Goal: Task Accomplishment & Management: Manage account settings

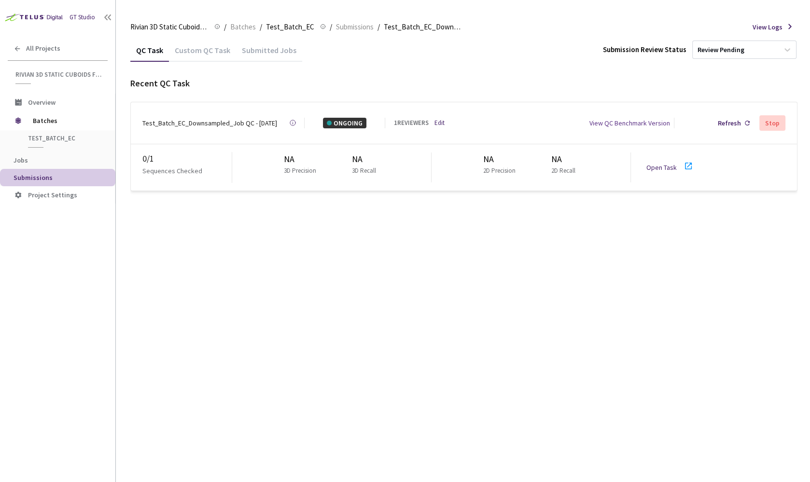
click at [438, 120] on link "Edit" at bounding box center [439, 123] width 10 height 10
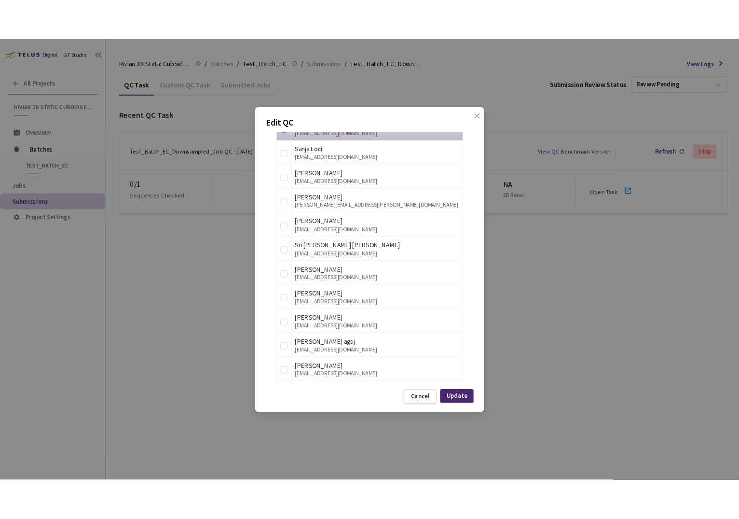
scroll to position [703, 0]
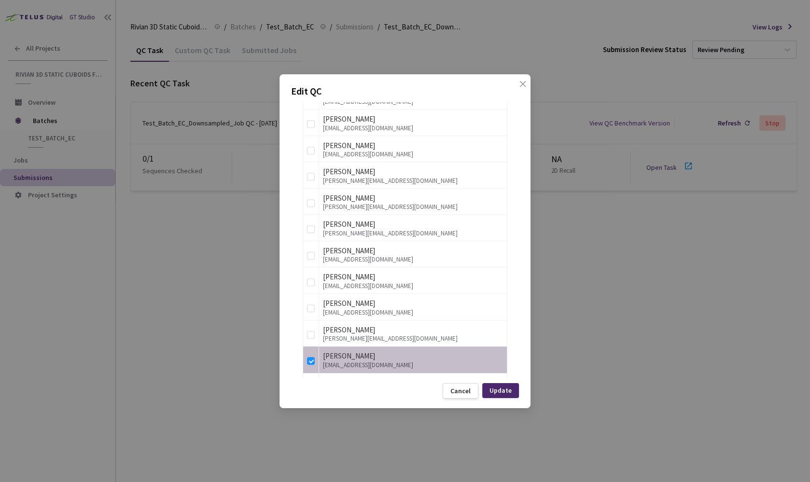
click at [466, 391] on div "Cancel" at bounding box center [460, 391] width 20 height 8
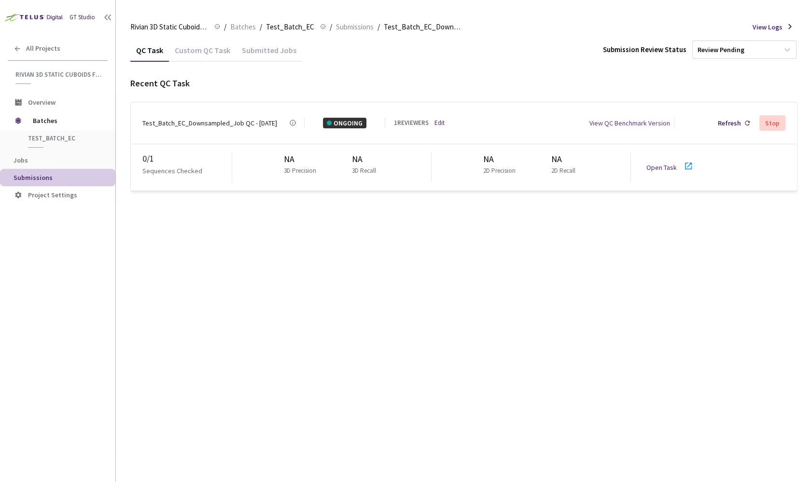
click at [626, 299] on div "QC Task Custom QC Task Submitted Jobs Submission Review Status Review Pending R…" at bounding box center [463, 260] width 667 height 443
click at [657, 160] on div "Open Task" at bounding box center [673, 167] width 54 height 14
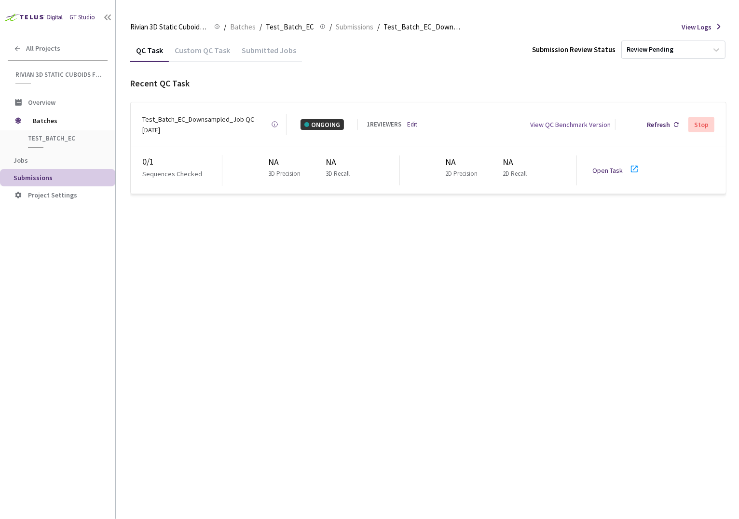
click at [410, 120] on link "Edit" at bounding box center [412, 125] width 10 height 10
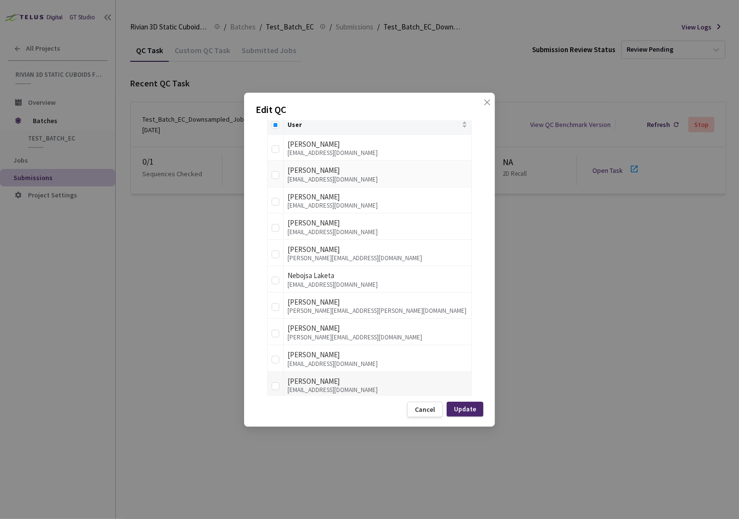
scroll to position [305, 0]
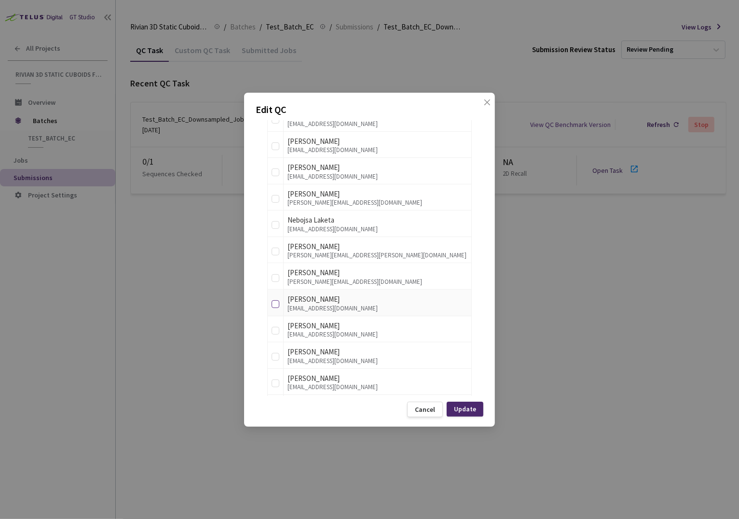
click at [275, 303] on input "checkbox" at bounding box center [276, 304] width 8 height 8
checkbox input "true"
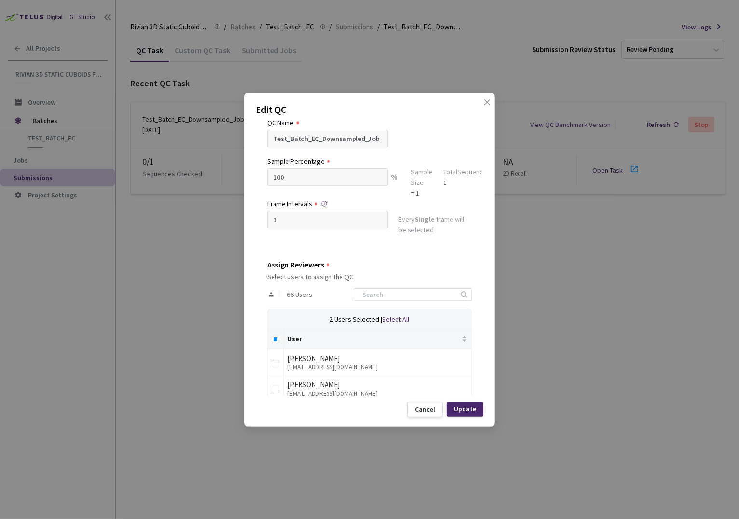
scroll to position [0, 0]
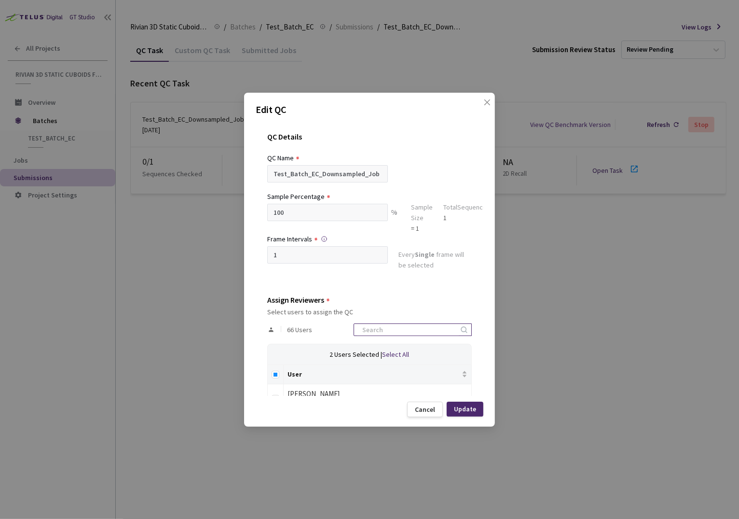
click at [420, 327] on input at bounding box center [408, 330] width 103 height 12
type input "anna"
checkbox input "true"
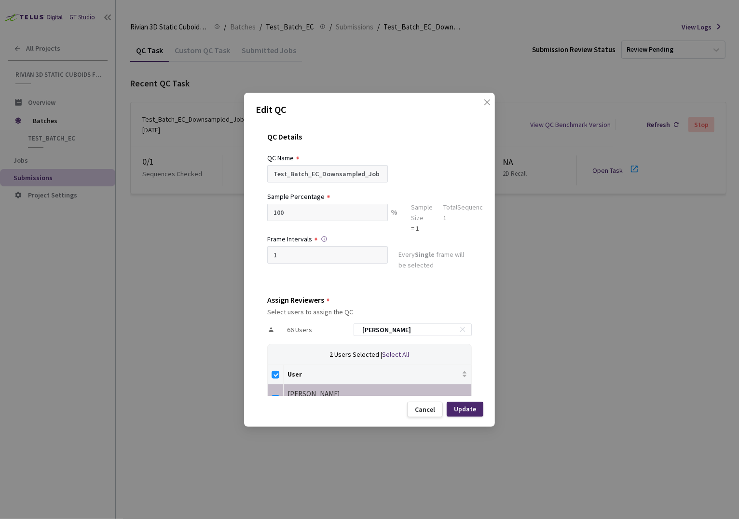
scroll to position [25, 0]
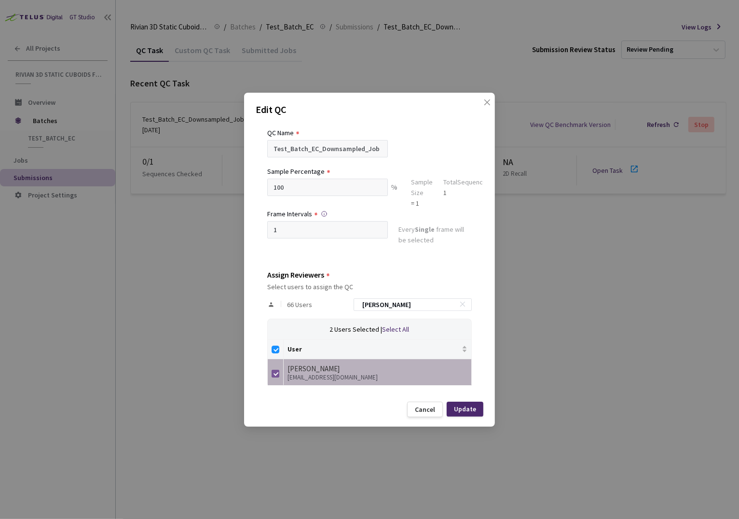
type input "anna"
click at [275, 371] on input "checkbox" at bounding box center [276, 374] width 8 height 8
checkbox input "false"
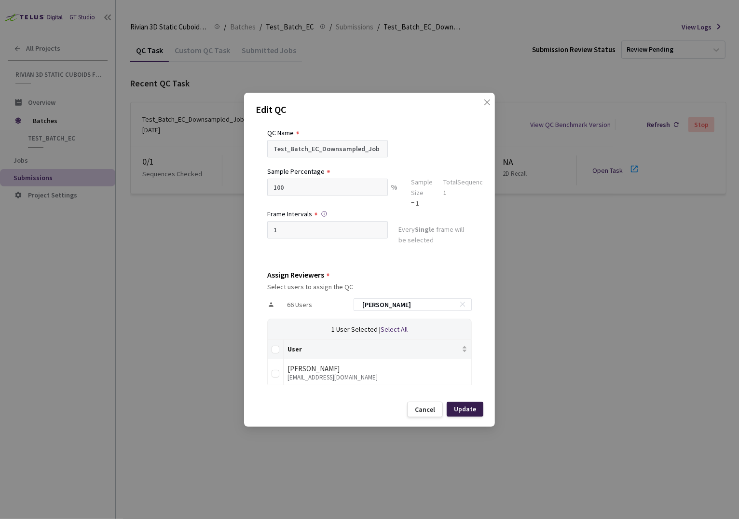
click at [468, 413] on div "Update" at bounding box center [465, 408] width 37 height 15
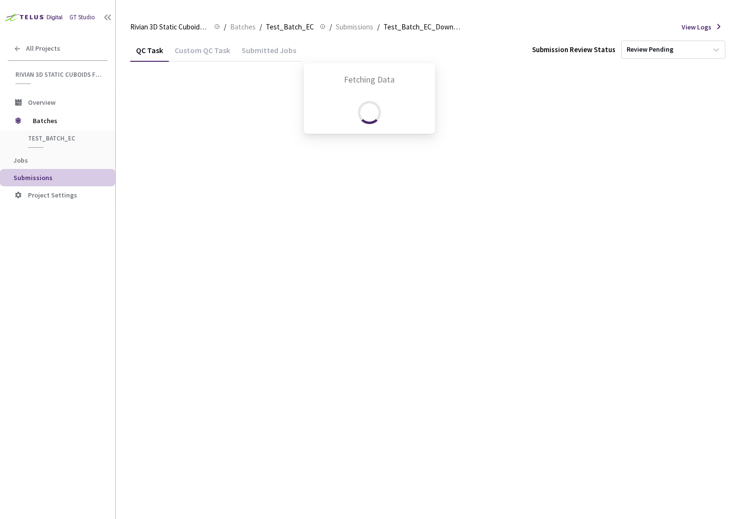
click at [468, 413] on div "Fetching Data" at bounding box center [369, 259] width 739 height 519
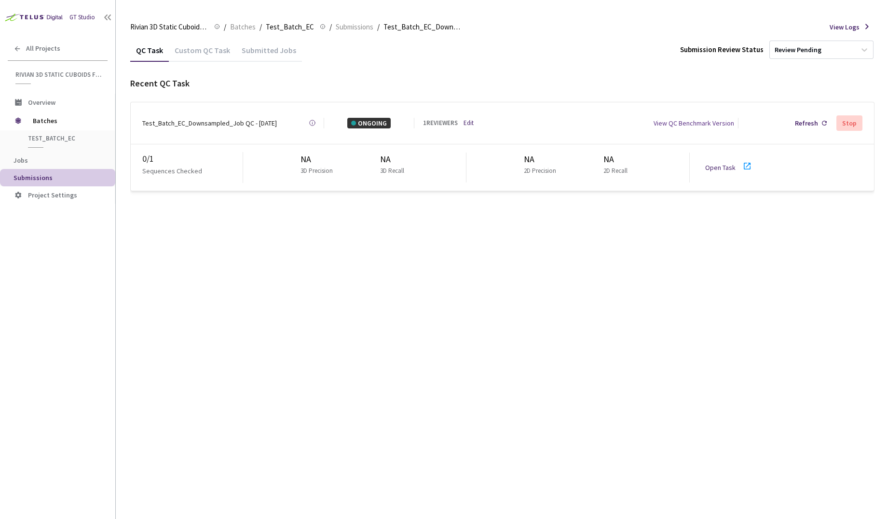
click at [471, 120] on link "Edit" at bounding box center [469, 123] width 10 height 10
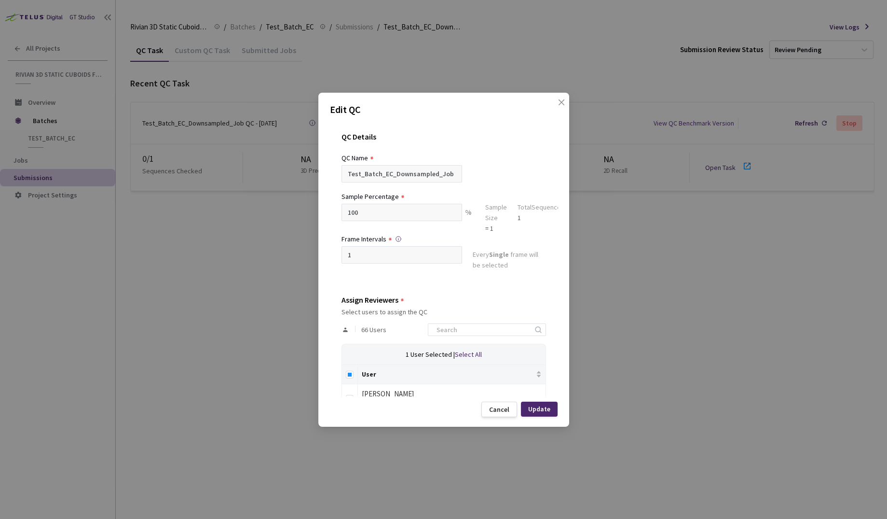
click at [687, 266] on div "Edit QC QC Details QC Name Test_Batch_EC_Downsampled_Job QC - 15 Oct, 2025 Samp…" at bounding box center [443, 259] width 887 height 519
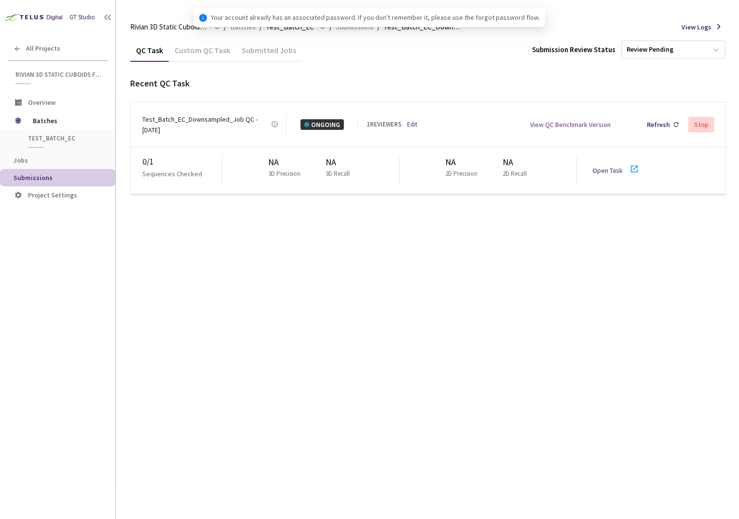
click at [420, 252] on div "QC Task Custom QC Task Submitted Jobs Submission Review Status Review Pending R…" at bounding box center [428, 279] width 596 height 480
click at [414, 120] on link "Edit" at bounding box center [412, 125] width 10 height 10
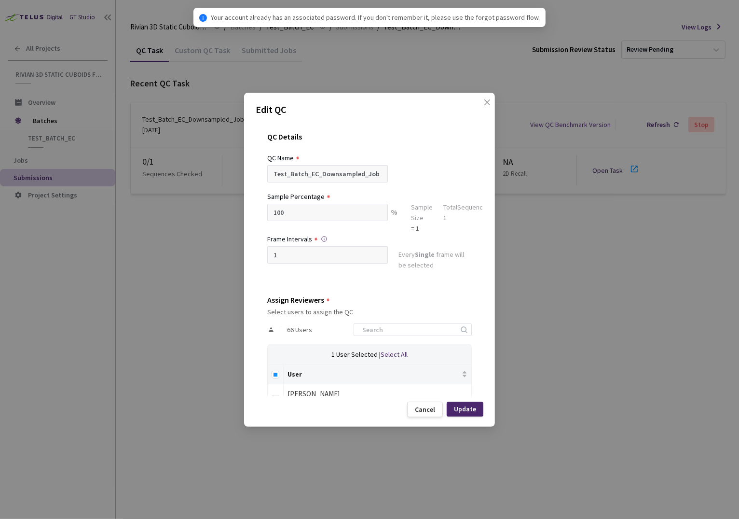
scroll to position [127, 0]
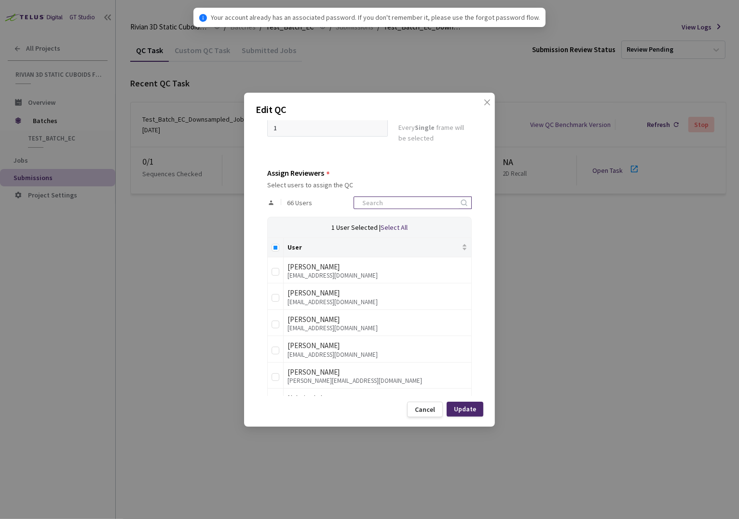
click at [400, 202] on input at bounding box center [408, 203] width 103 height 12
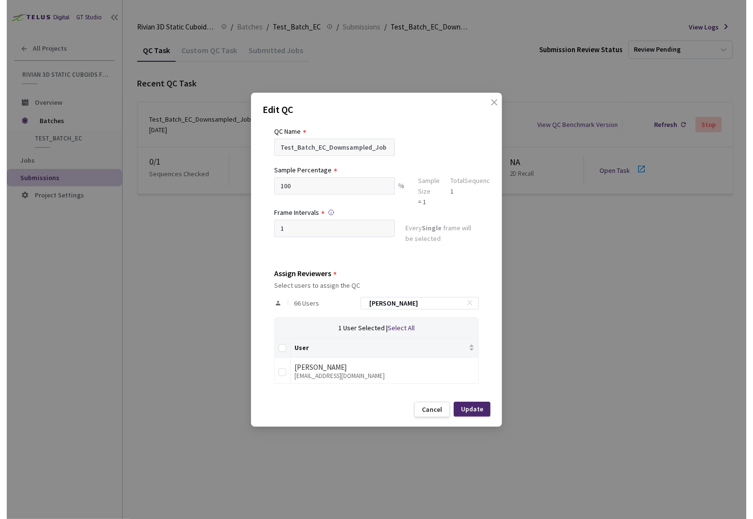
scroll to position [25, 0]
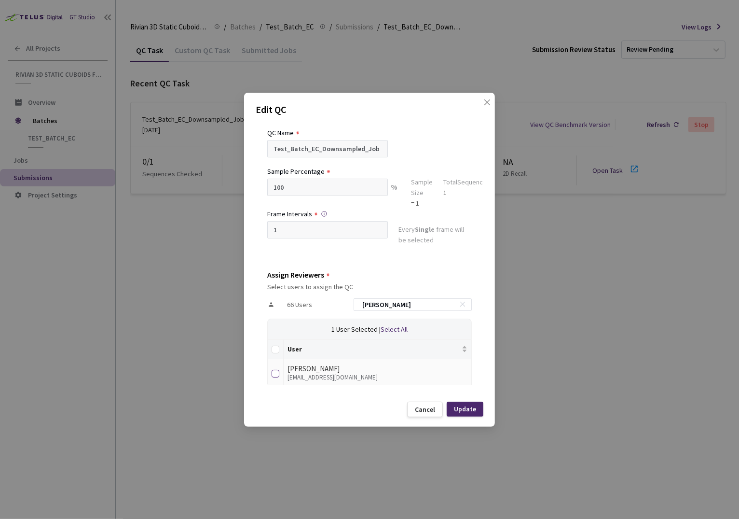
type input "anna"
click at [272, 371] on input "checkbox" at bounding box center [276, 374] width 8 height 8
checkbox input "true"
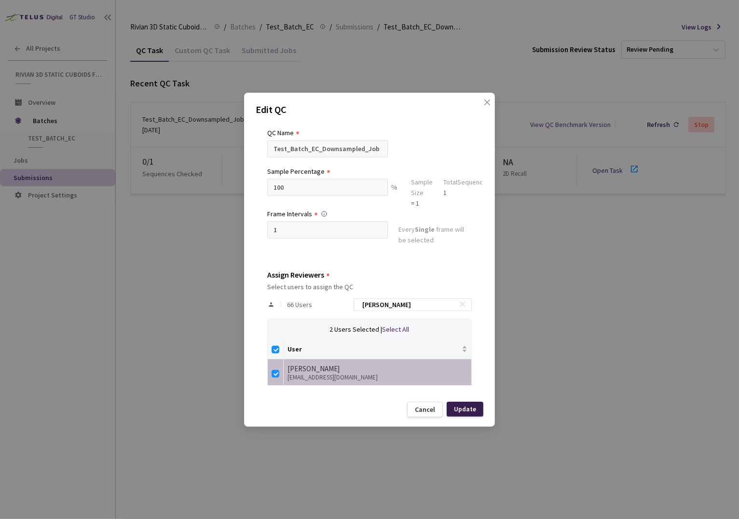
click at [476, 409] on div "Update" at bounding box center [465, 409] width 22 height 8
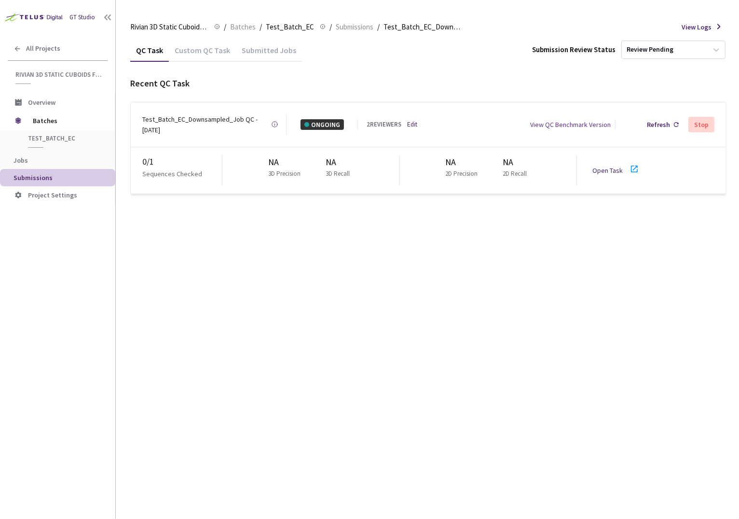
click at [438, 352] on div "QC Task Custom QC Task Submitted Jobs Submission Review Status Review Pending R…" at bounding box center [428, 279] width 596 height 480
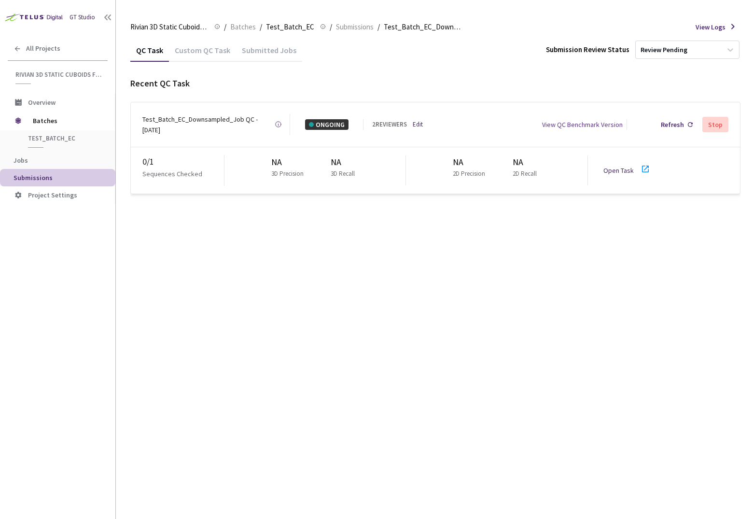
click at [651, 227] on div "QC Task Custom QC Task Submitted Jobs Submission Review Status Review Pending R…" at bounding box center [435, 279] width 610 height 480
click at [413, 124] on link "Edit" at bounding box center [418, 125] width 10 height 10
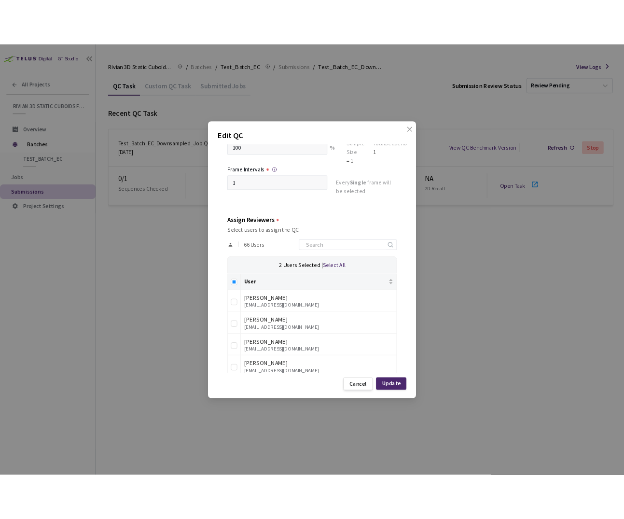
scroll to position [0, 0]
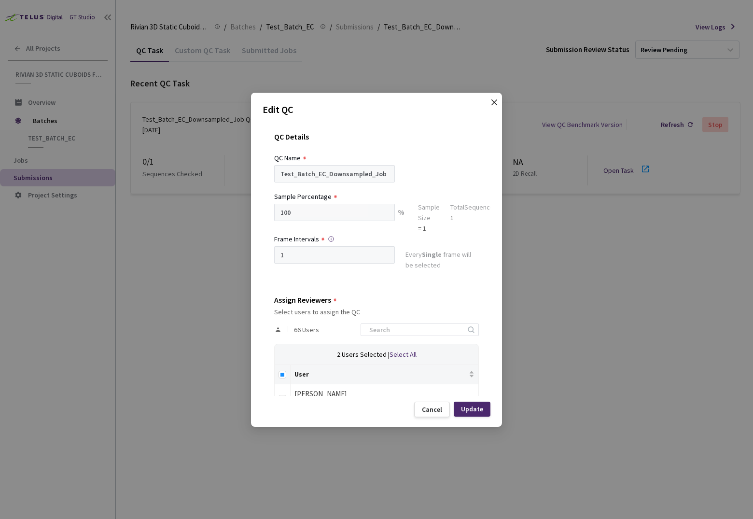
click at [490, 98] on icon "close" at bounding box center [494, 102] width 8 height 8
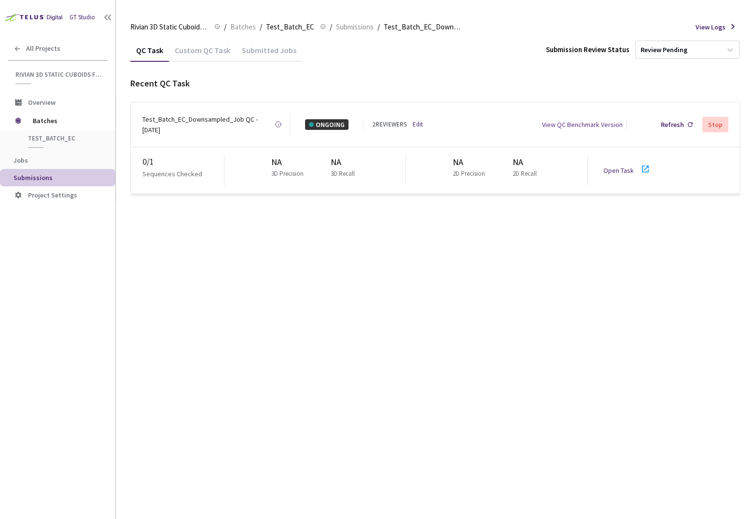
click at [639, 163] on icon at bounding box center [645, 169] width 12 height 12
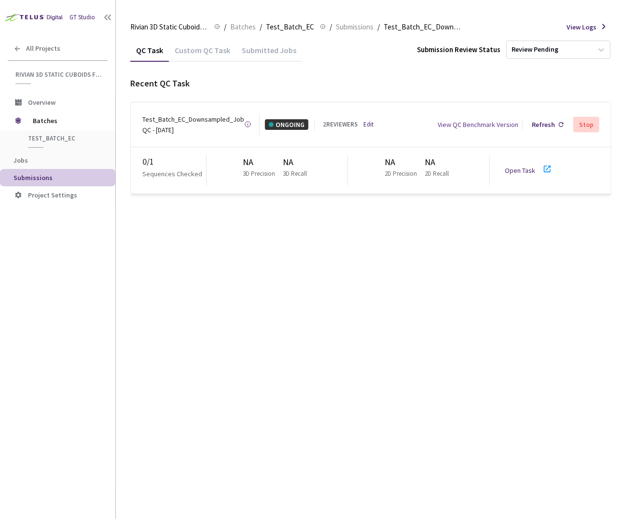
click at [342, 291] on div "QC Task Custom QC Task Submitted Jobs Submission Review Status Review Pending R…" at bounding box center [370, 279] width 481 height 480
click at [364, 120] on link "Edit" at bounding box center [369, 125] width 10 height 10
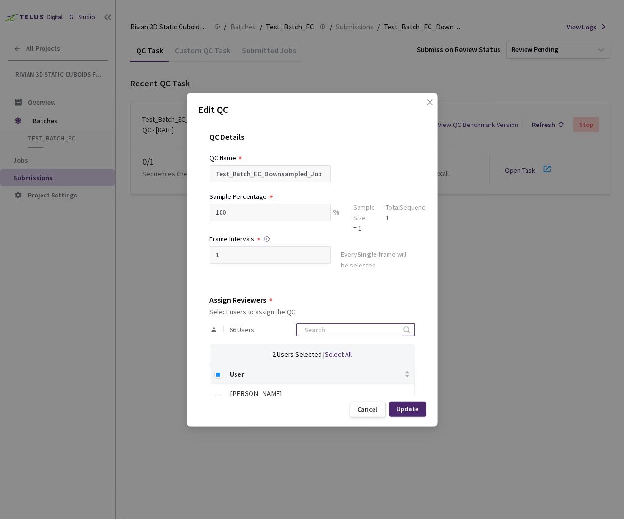
click at [343, 333] on input at bounding box center [350, 330] width 103 height 12
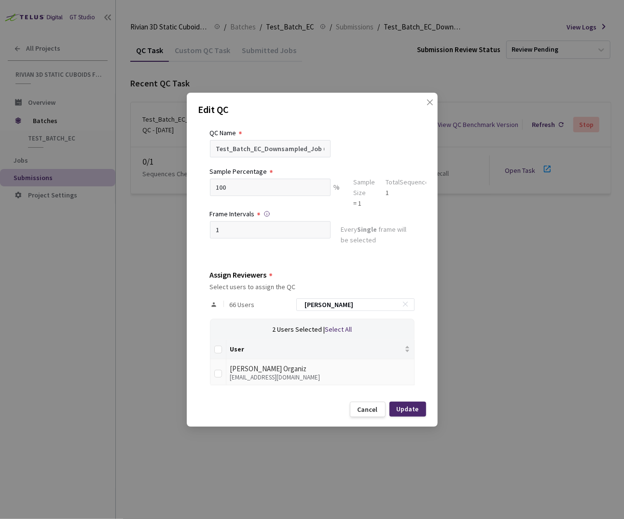
type input "adan"
click at [213, 371] on td at bounding box center [218, 372] width 16 height 27
drag, startPoint x: 216, startPoint y: 371, endPoint x: 263, endPoint y: 367, distance: 47.0
click at [216, 371] on input "checkbox" at bounding box center [218, 374] width 8 height 8
checkbox input "true"
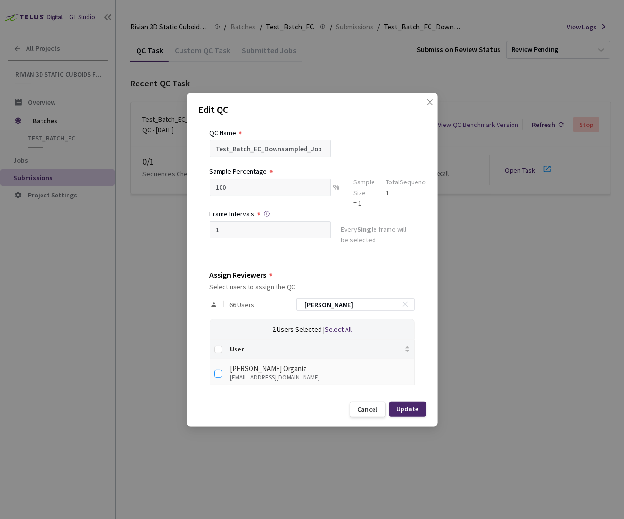
checkbox input "true"
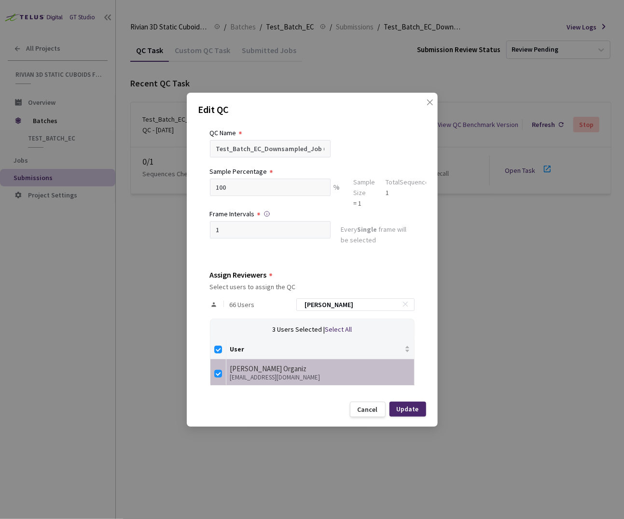
drag, startPoint x: 344, startPoint y: 302, endPoint x: 267, endPoint y: 302, distance: 77.7
click at [270, 298] on div "66 Users adan" at bounding box center [312, 304] width 205 height 28
checkbox input "false"
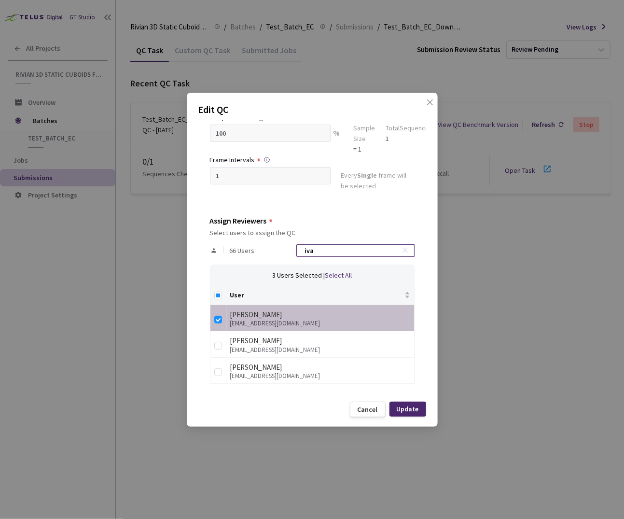
scroll to position [77, 0]
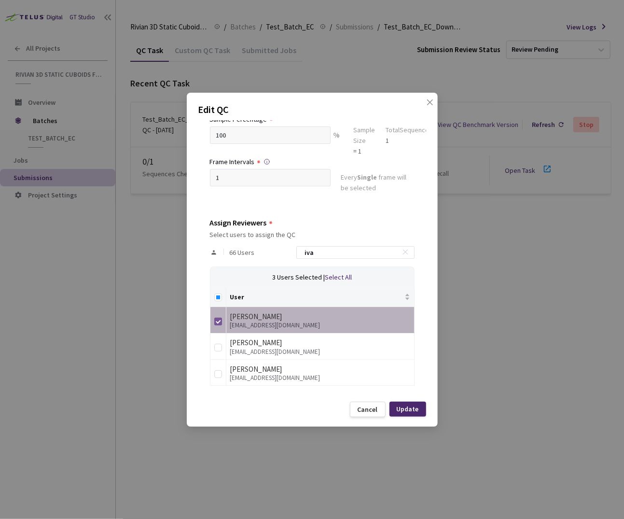
type input "iva"
click at [218, 317] on input "checkbox" at bounding box center [218, 321] width 8 height 8
checkbox input "false"
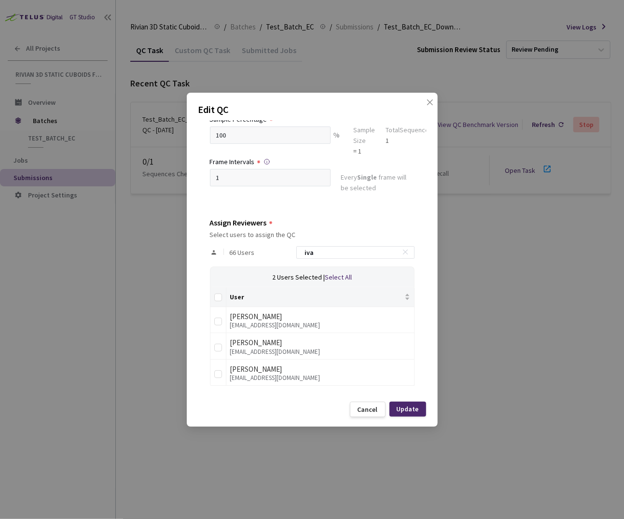
drag, startPoint x: 352, startPoint y: 253, endPoint x: 243, endPoint y: 243, distance: 110.0
click at [243, 243] on div "66 Users iva" at bounding box center [312, 252] width 205 height 28
click at [363, 253] on input "iva" at bounding box center [350, 253] width 103 height 12
type input "i"
type input "anna"
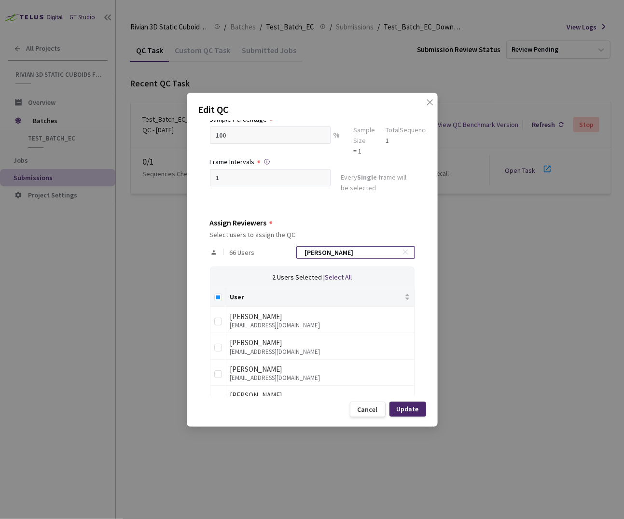
checkbox input "true"
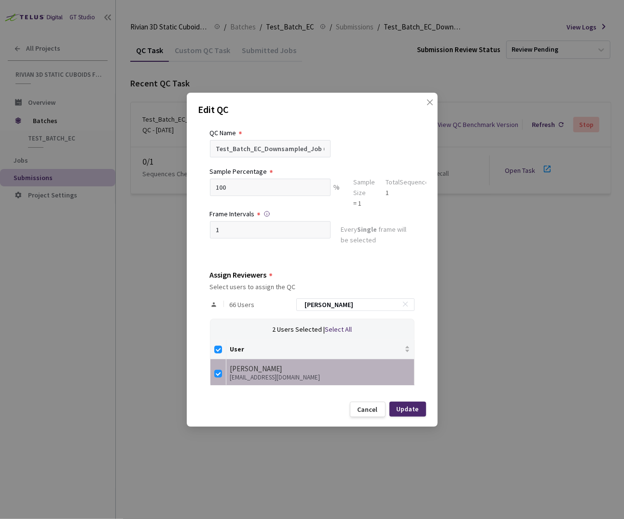
type input "anna"
drag, startPoint x: 212, startPoint y: 373, endPoint x: 218, endPoint y: 373, distance: 6.3
click at [216, 373] on td at bounding box center [218, 372] width 16 height 27
click at [214, 373] on input "checkbox" at bounding box center [218, 374] width 8 height 8
checkbox input "false"
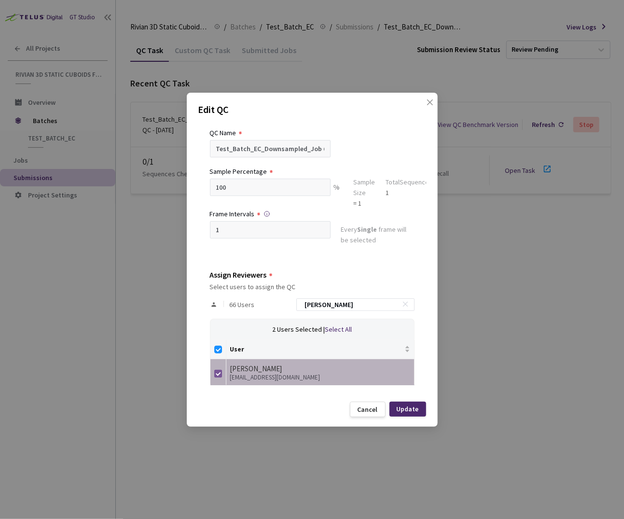
checkbox input "false"
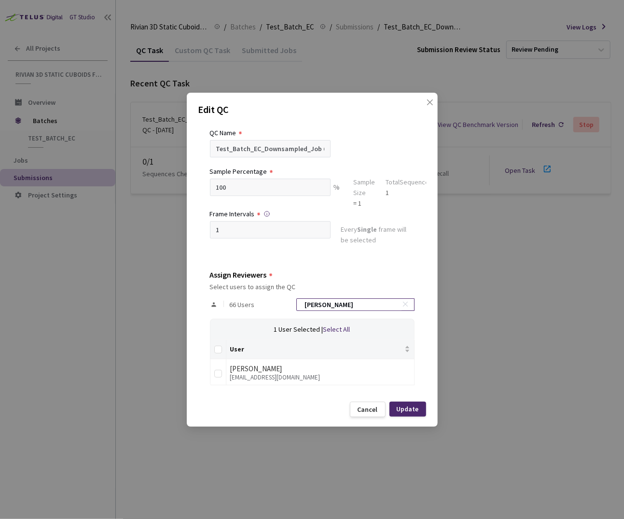
click at [402, 304] on g at bounding box center [404, 303] width 5 height 5
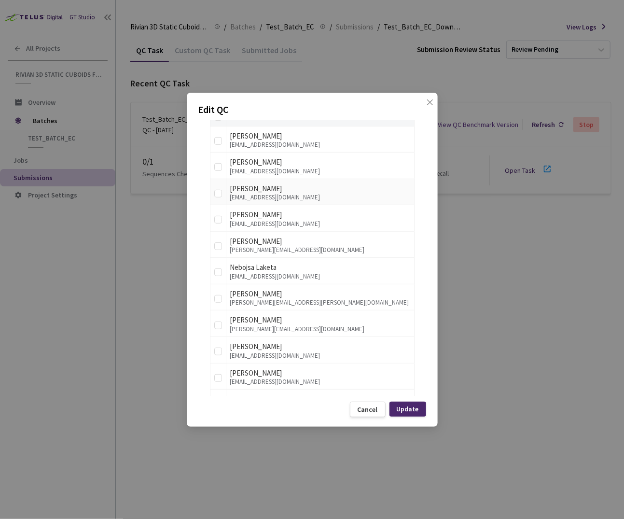
scroll to position [0, 0]
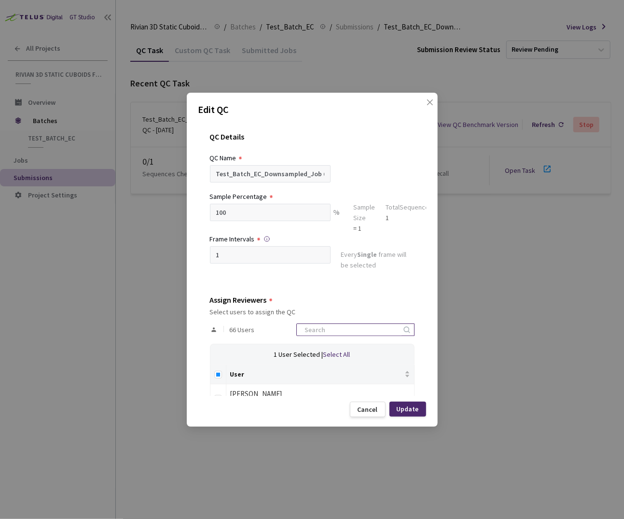
click at [359, 327] on input at bounding box center [350, 330] width 103 height 12
type input "ada"
click at [412, 407] on div "Update" at bounding box center [408, 409] width 22 height 8
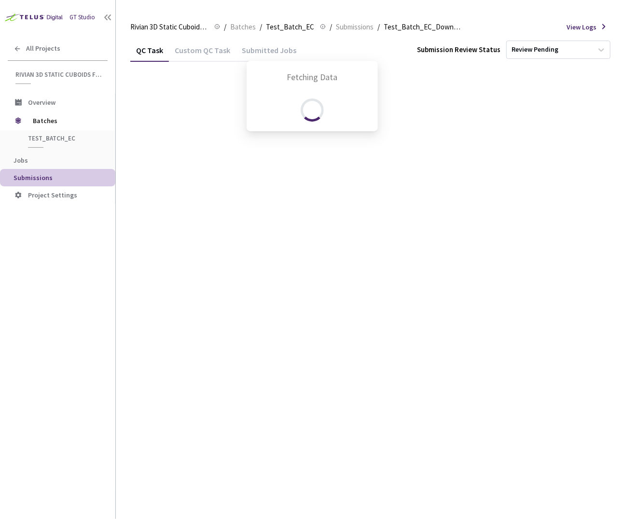
click at [312, 240] on body "GT Studio All Projects Rivian 3D Static Cuboids fixed[2024-25] Rivian 3D Static…" at bounding box center [312, 259] width 624 height 519
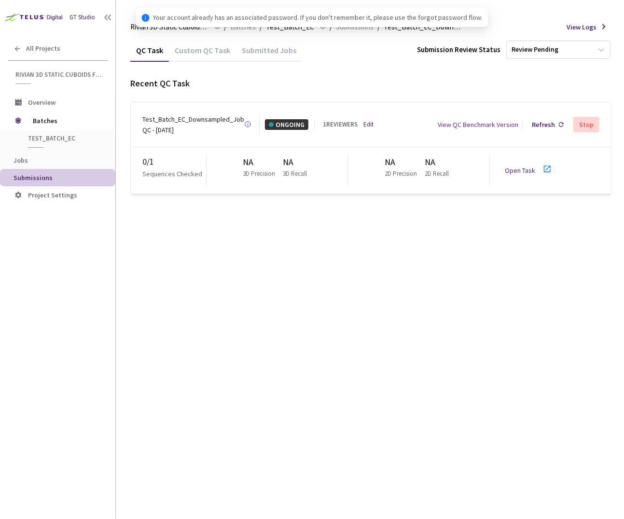
click at [364, 120] on link "Edit" at bounding box center [369, 125] width 10 height 10
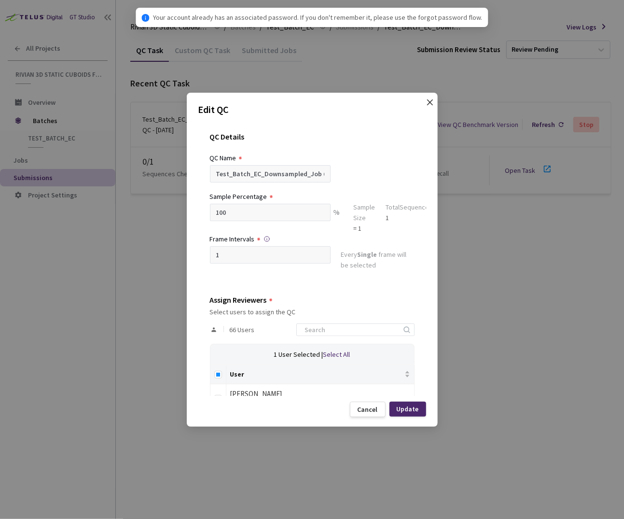
click at [428, 103] on icon "close" at bounding box center [430, 102] width 8 height 8
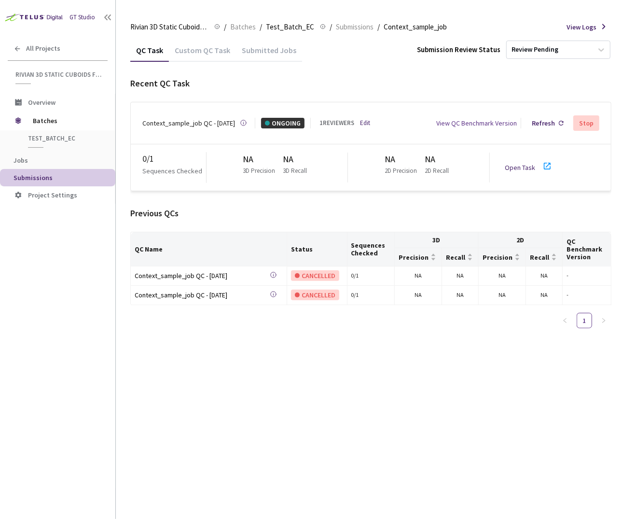
click at [360, 118] on link "Edit" at bounding box center [365, 123] width 10 height 10
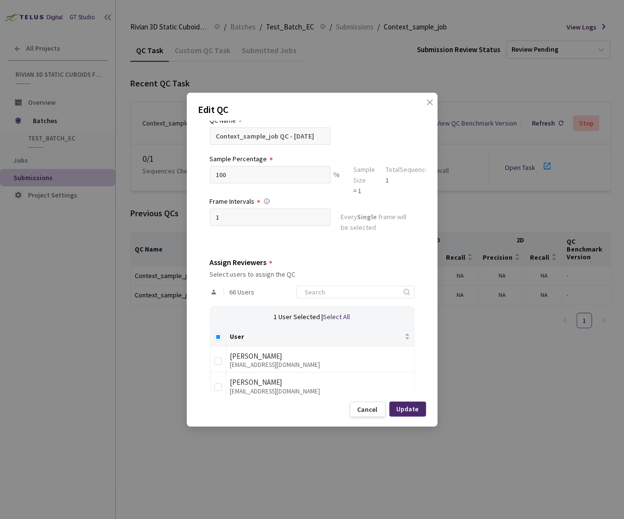
scroll to position [83, 0]
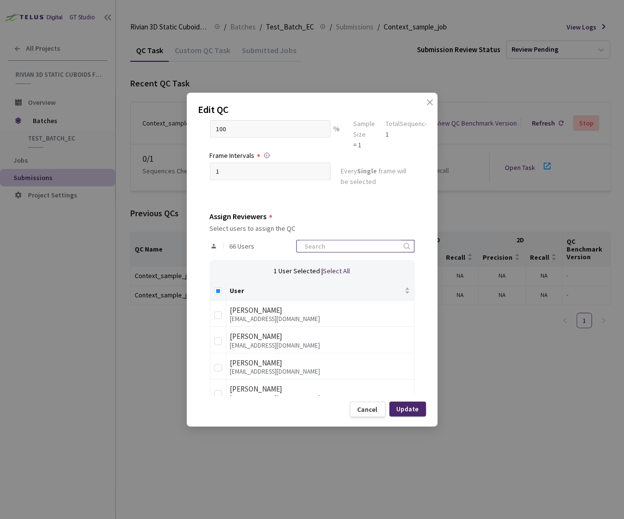
click at [358, 248] on input at bounding box center [350, 246] width 103 height 12
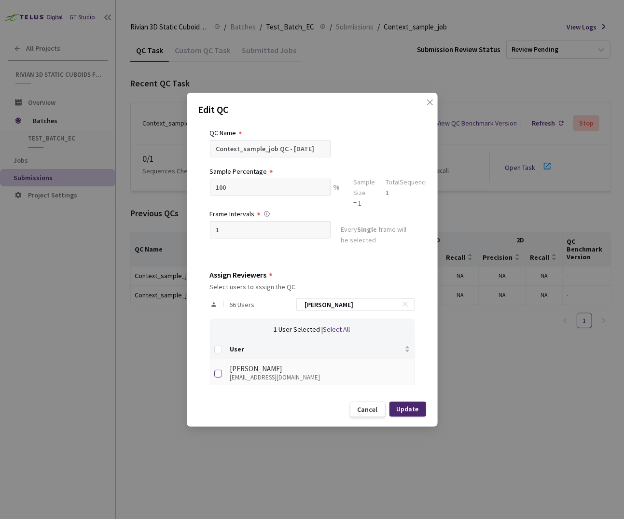
type input "anna"
click at [215, 371] on input "checkbox" at bounding box center [218, 374] width 8 height 8
checkbox input "true"
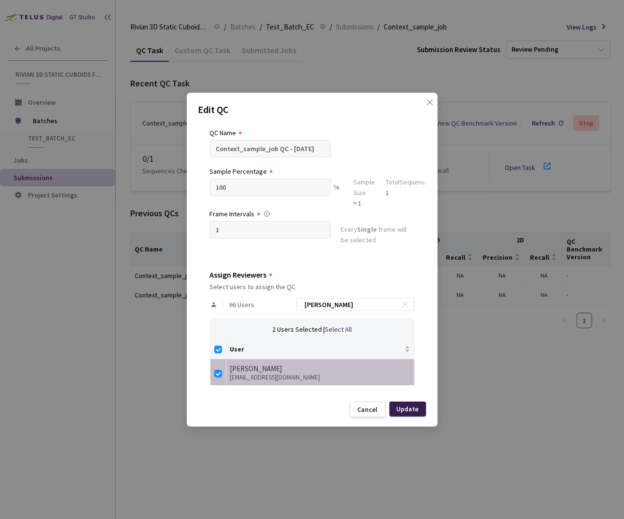
click at [414, 409] on div "Update" at bounding box center [408, 409] width 22 height 8
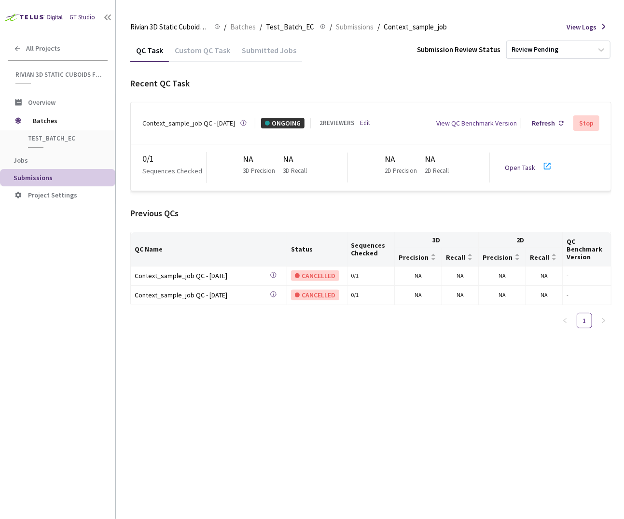
click at [523, 163] on link "Open Task" at bounding box center [520, 167] width 30 height 9
click at [365, 118] on link "Edit" at bounding box center [365, 123] width 10 height 10
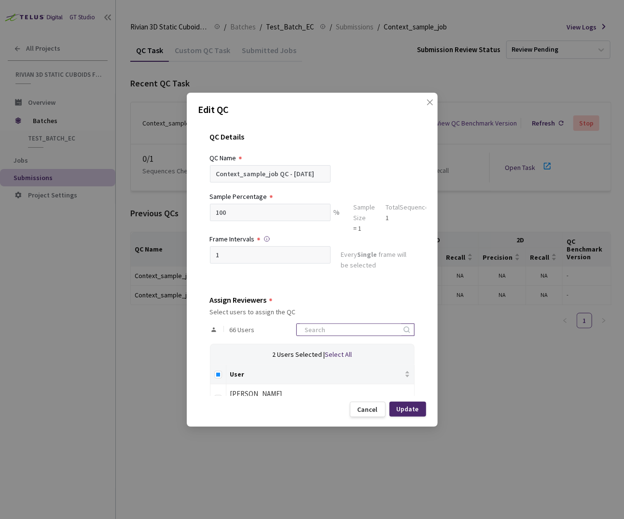
click at [372, 324] on input at bounding box center [350, 330] width 103 height 12
type input "ann"
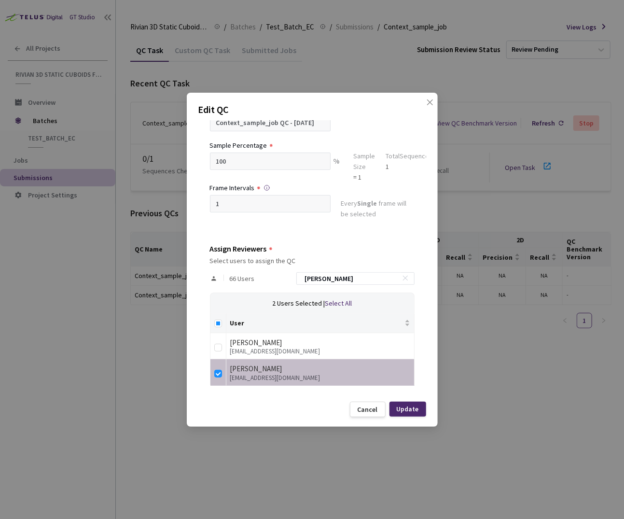
drag, startPoint x: 338, startPoint y: 274, endPoint x: 193, endPoint y: 250, distance: 147.1
click at [203, 250] on div "QC Details QC Name Context_sample_job QC - 14 Oct, 2025 Sample Percentage 100 %…" at bounding box center [312, 258] width 228 height 275
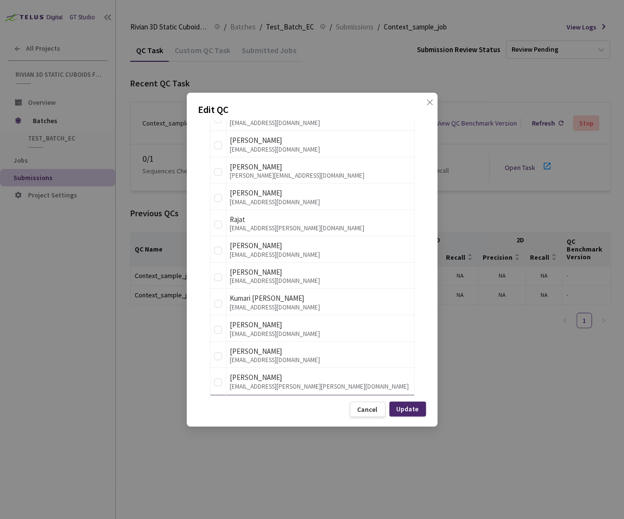
scroll to position [1722, 0]
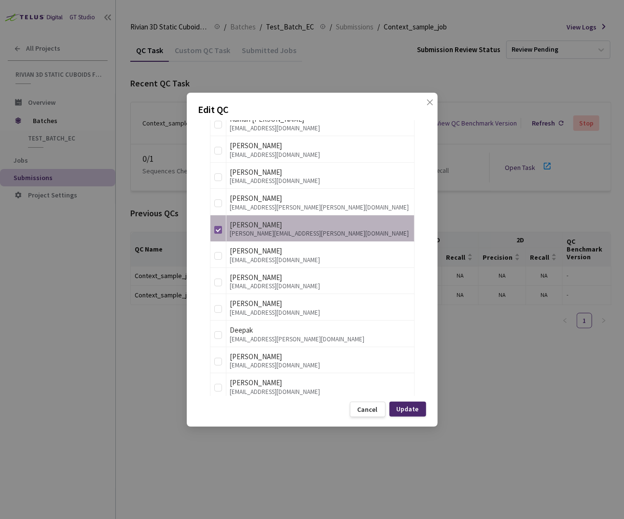
click at [219, 226] on input "checkbox" at bounding box center [218, 230] width 8 height 8
checkbox input "false"
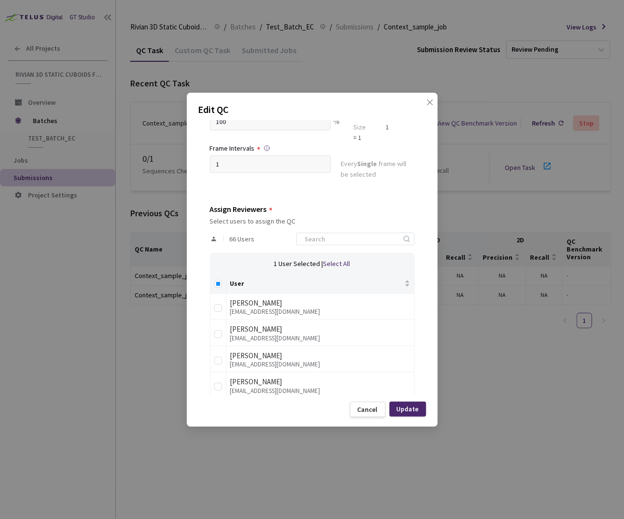
scroll to position [0, 0]
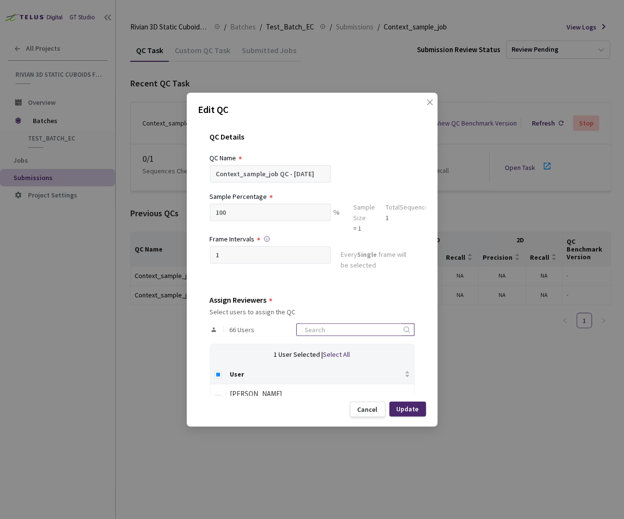
click at [351, 325] on input at bounding box center [350, 330] width 103 height 12
type input "anna"
checkbox input "true"
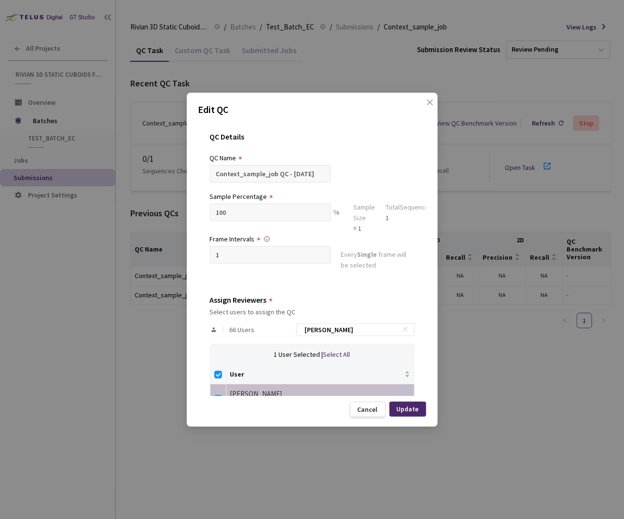
scroll to position [25, 0]
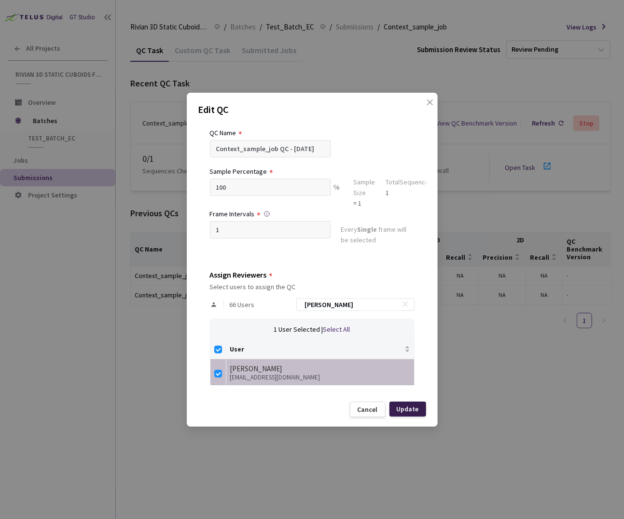
type input "anna"
click at [414, 408] on div "Update" at bounding box center [408, 409] width 22 height 8
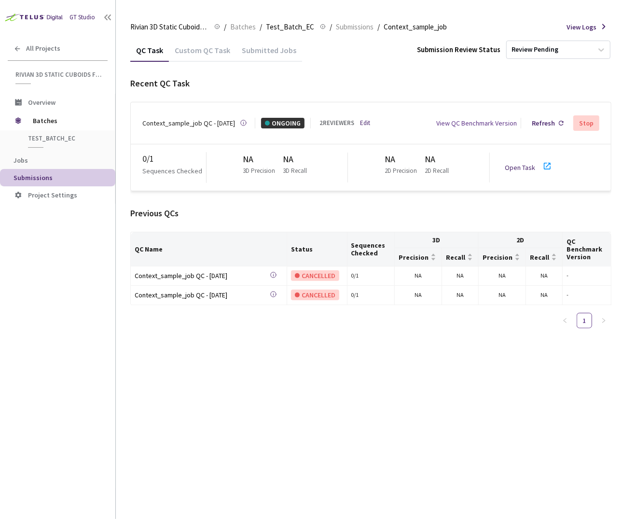
click at [492, 408] on body "GT Studio All Projects Rivian 3D Static Cuboids fixed[2024-25] Rivian 3D Static…" at bounding box center [312, 259] width 624 height 519
click at [524, 167] on link "Open Task" at bounding box center [520, 167] width 30 height 9
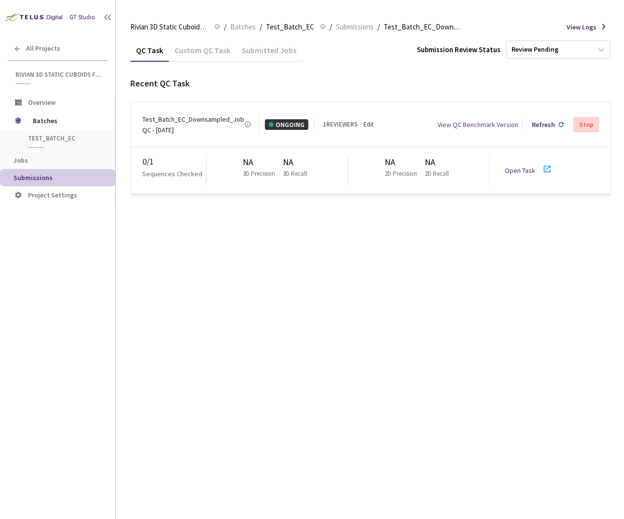
click at [375, 216] on div "QC Task Custom QC Task Submitted Jobs Submission Review Status Review Pending R…" at bounding box center [370, 279] width 481 height 480
click at [364, 122] on link "Edit" at bounding box center [369, 125] width 10 height 10
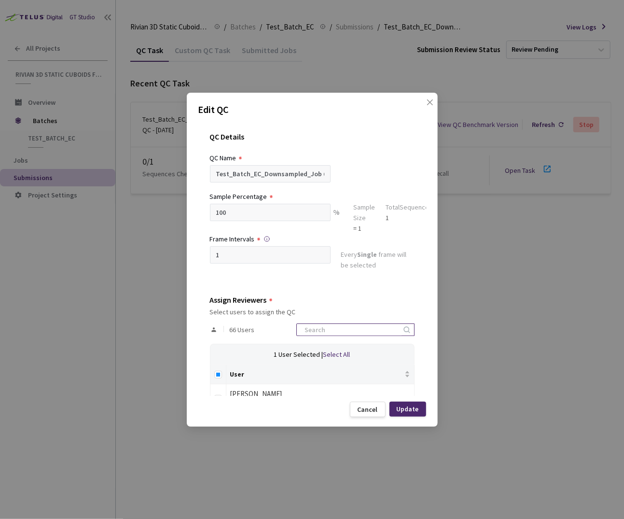
click at [350, 331] on input at bounding box center [350, 330] width 103 height 12
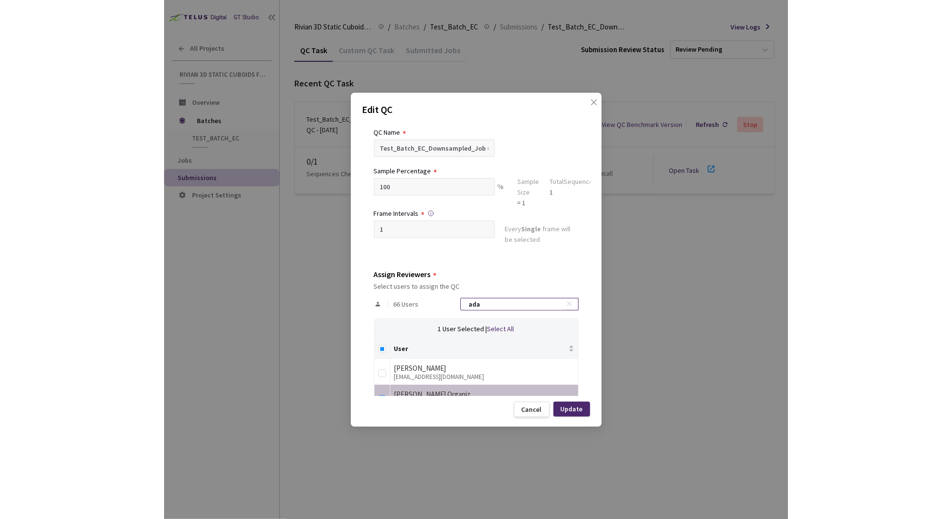
scroll to position [50, 0]
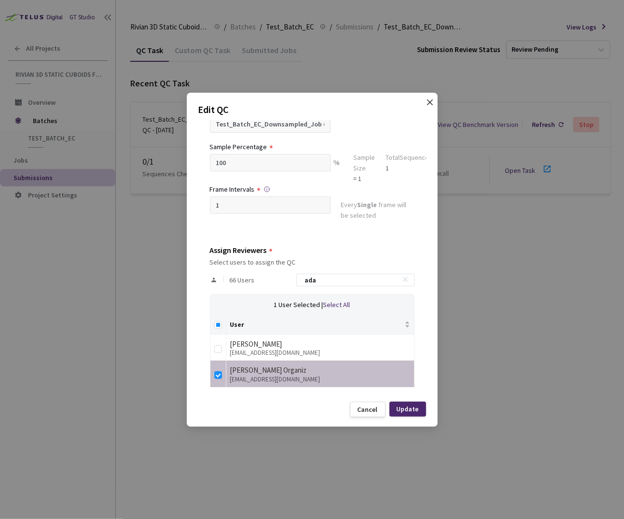
type input "ada"
click at [426, 109] on span "Close" at bounding box center [429, 111] width 27 height 27
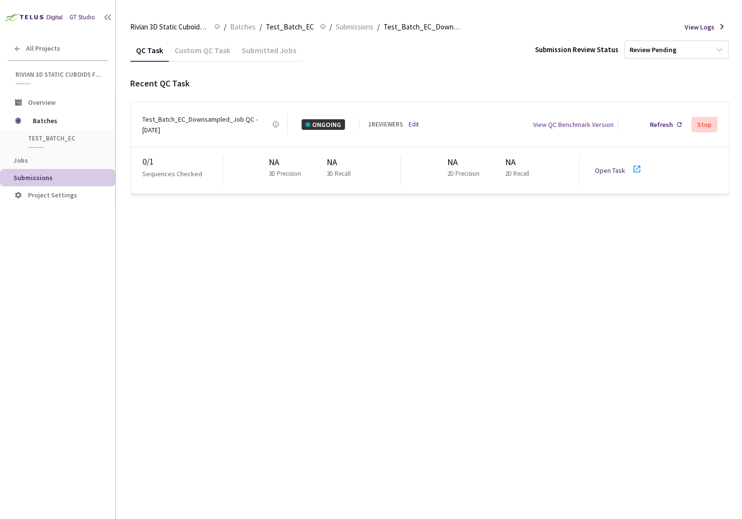
click at [269, 323] on div "QC Task Custom QC Task Submitted Jobs Submission Review Status Review Pending R…" at bounding box center [429, 279] width 599 height 480
click at [623, 306] on div "QC Task Custom QC Task Submitted Jobs Submission Review Status Review Pending R…" at bounding box center [429, 279] width 599 height 480
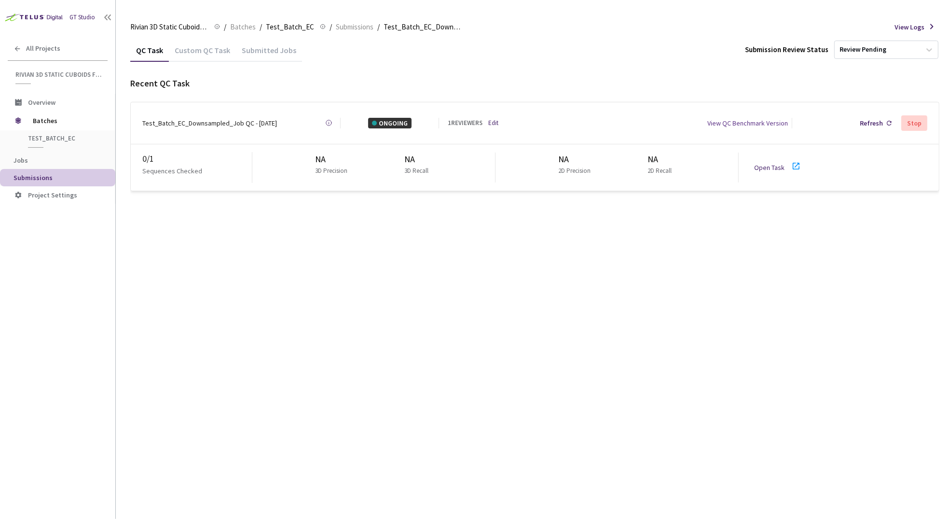
click at [623, 163] on link "Open Task" at bounding box center [769, 167] width 30 height 9
click at [497, 121] on link "Edit" at bounding box center [493, 123] width 10 height 10
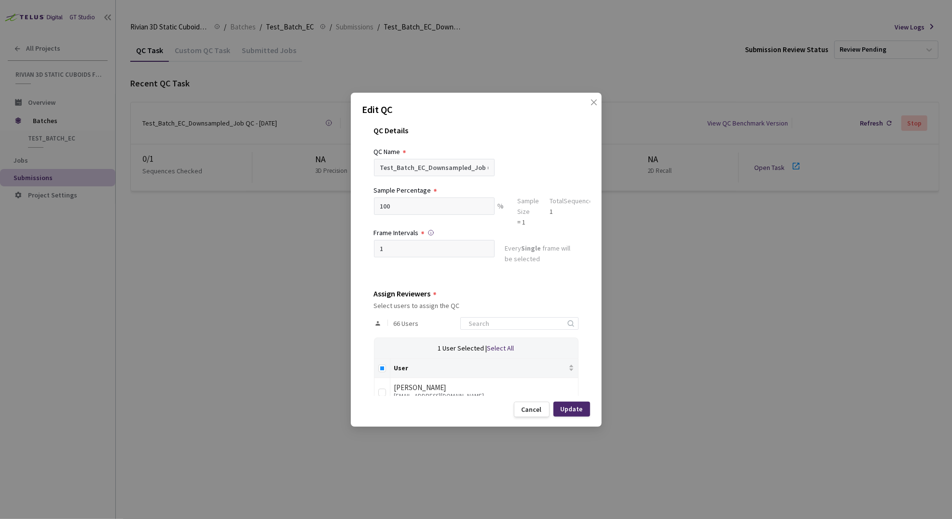
scroll to position [186, 0]
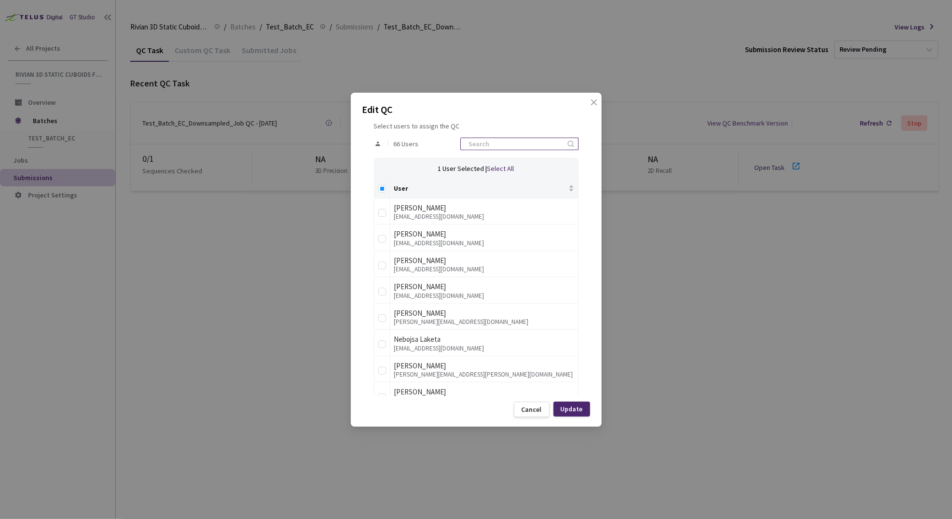
click at [500, 140] on input at bounding box center [514, 144] width 103 height 12
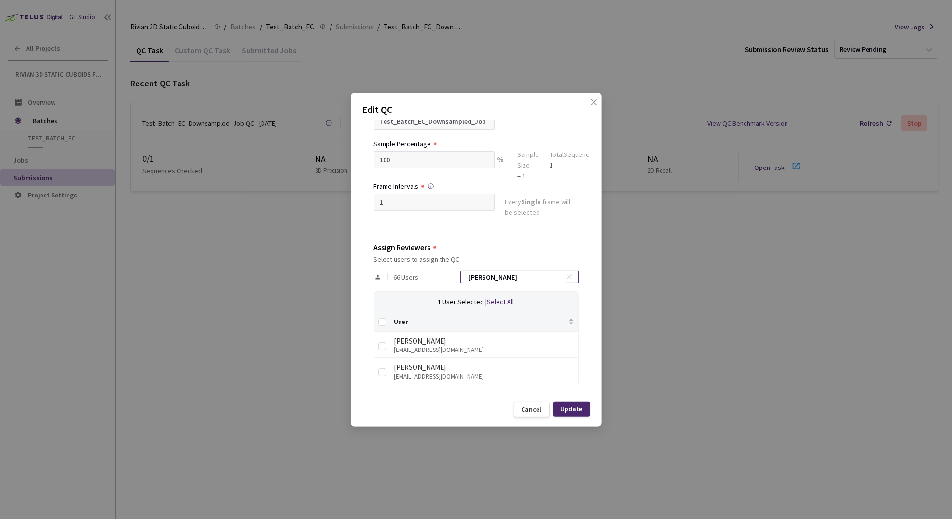
scroll to position [25, 0]
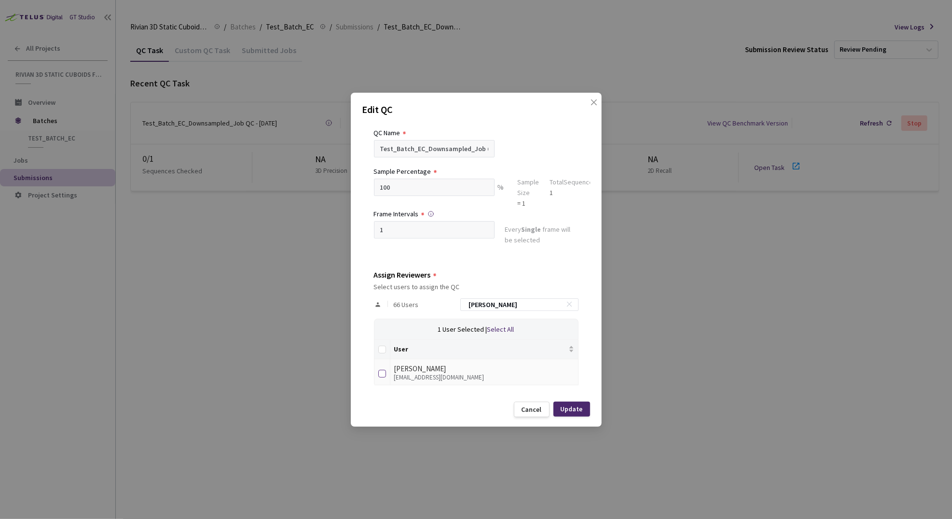
type input "anna"
click at [383, 374] on input "checkbox" at bounding box center [382, 374] width 8 height 8
checkbox input "true"
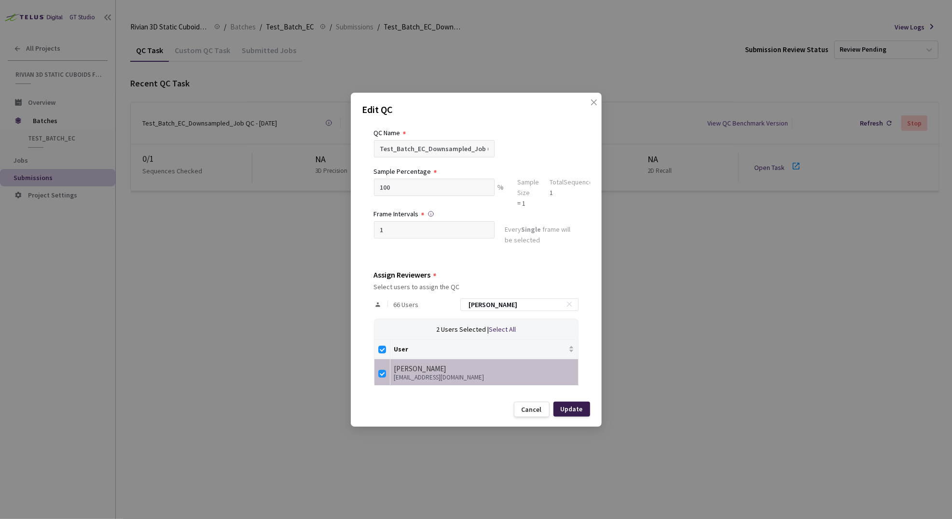
click at [581, 409] on div "Update" at bounding box center [572, 409] width 22 height 8
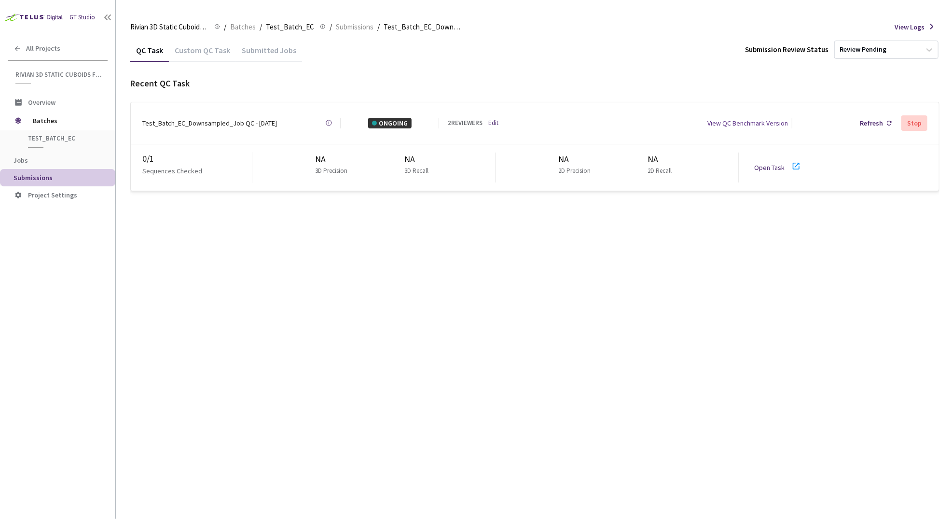
click at [623, 330] on div "QC Task Custom QC Task Submitted Jobs Submission Review Status Review Pending R…" at bounding box center [534, 279] width 809 height 480
click at [491, 124] on link "Edit" at bounding box center [493, 123] width 10 height 10
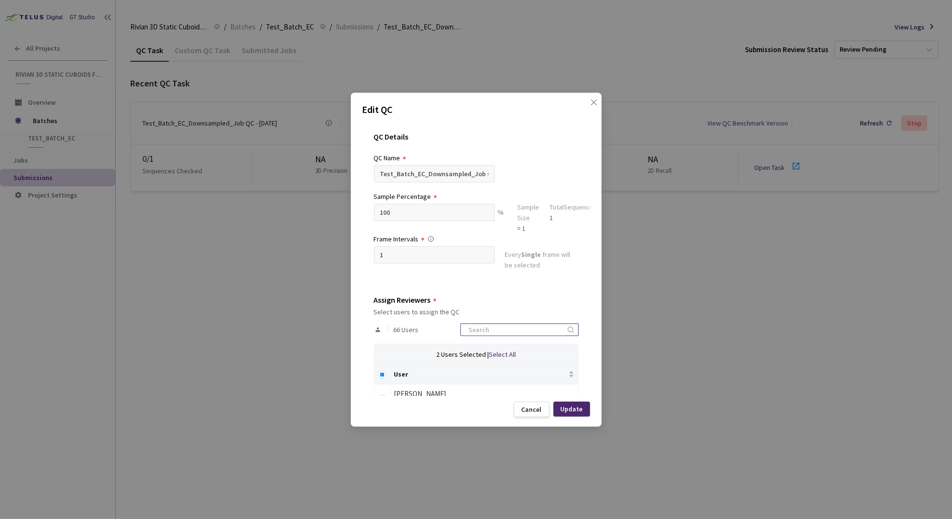
click at [490, 330] on input at bounding box center [514, 330] width 103 height 12
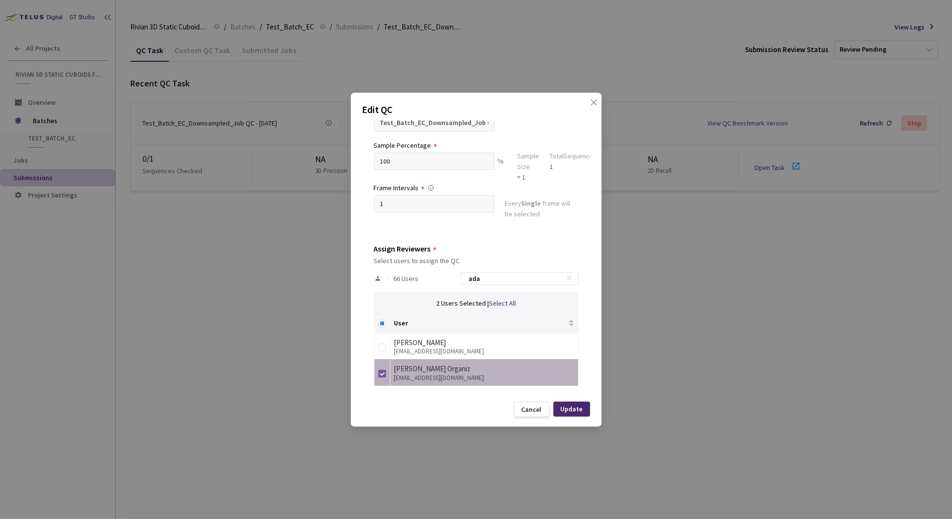
type input "ada"
click at [379, 376] on input "checkbox" at bounding box center [382, 374] width 8 height 8
checkbox input "false"
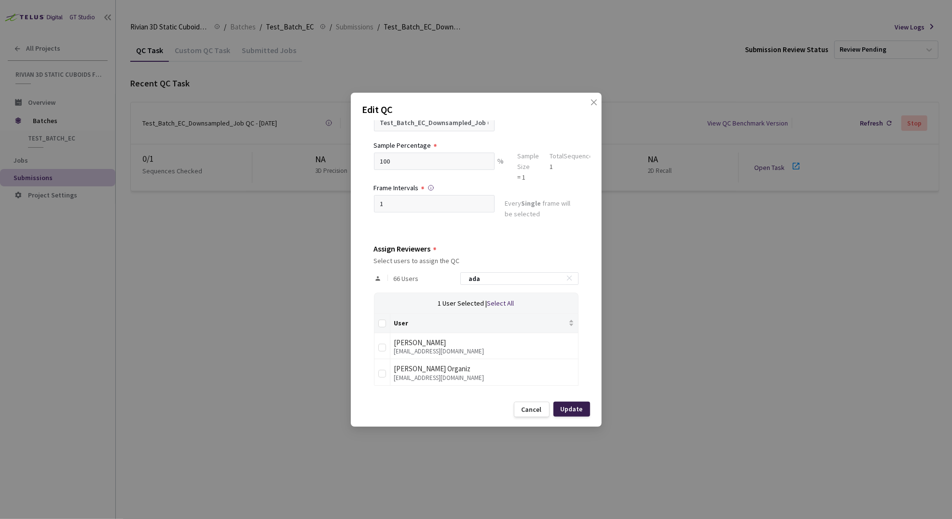
click at [587, 407] on div "Update" at bounding box center [571, 408] width 37 height 15
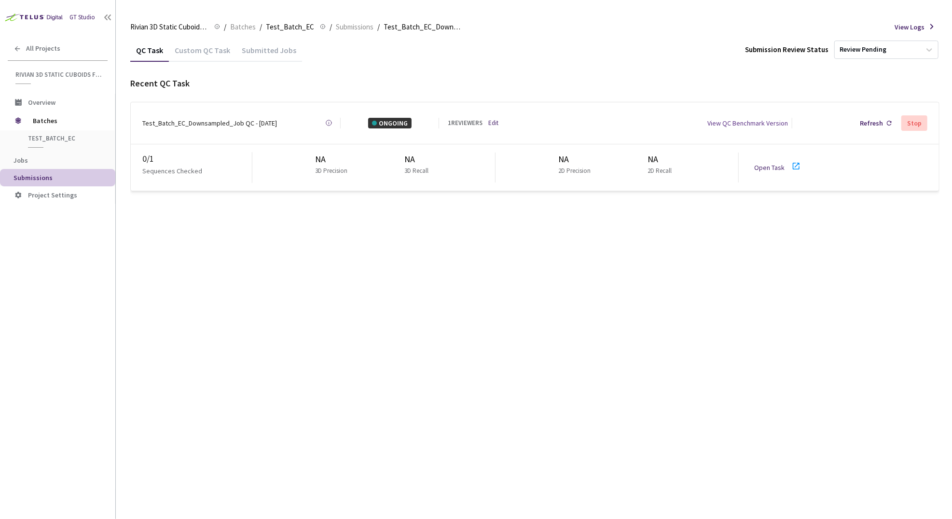
click at [498, 121] on link "Edit" at bounding box center [493, 123] width 10 height 10
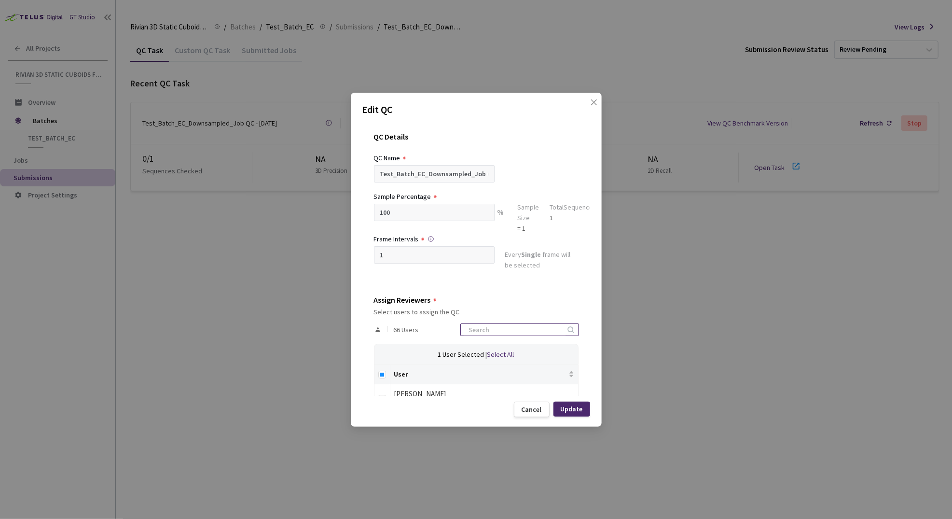
scroll to position [115, 0]
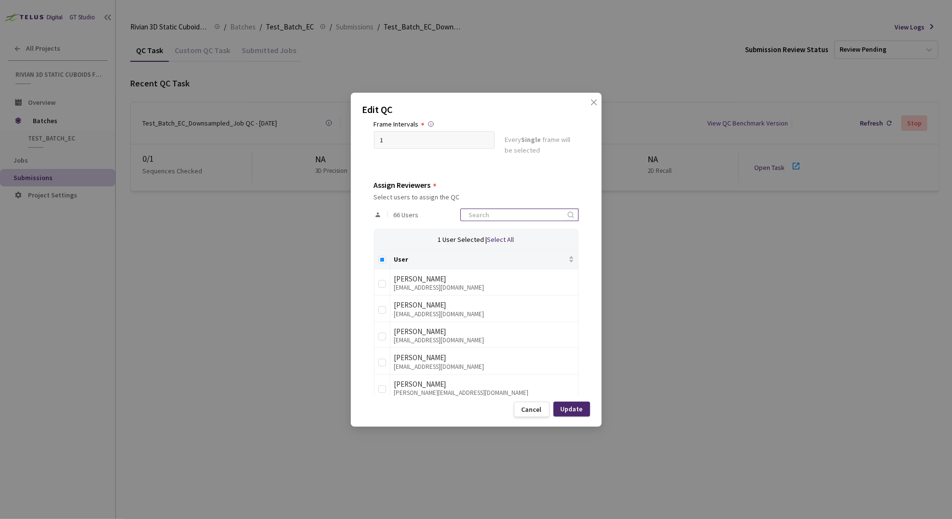
click at [521, 215] on input at bounding box center [514, 215] width 103 height 12
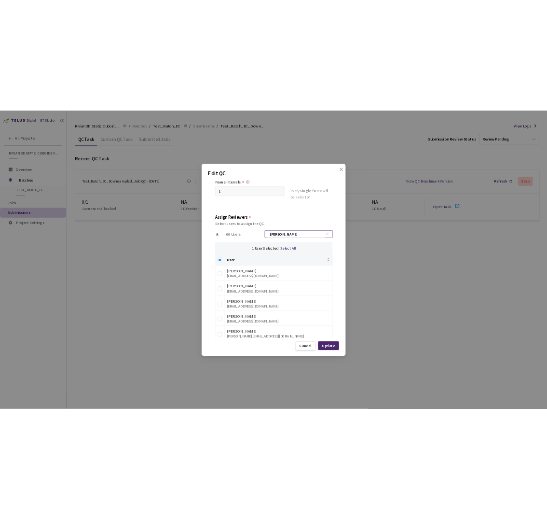
scroll to position [51, 0]
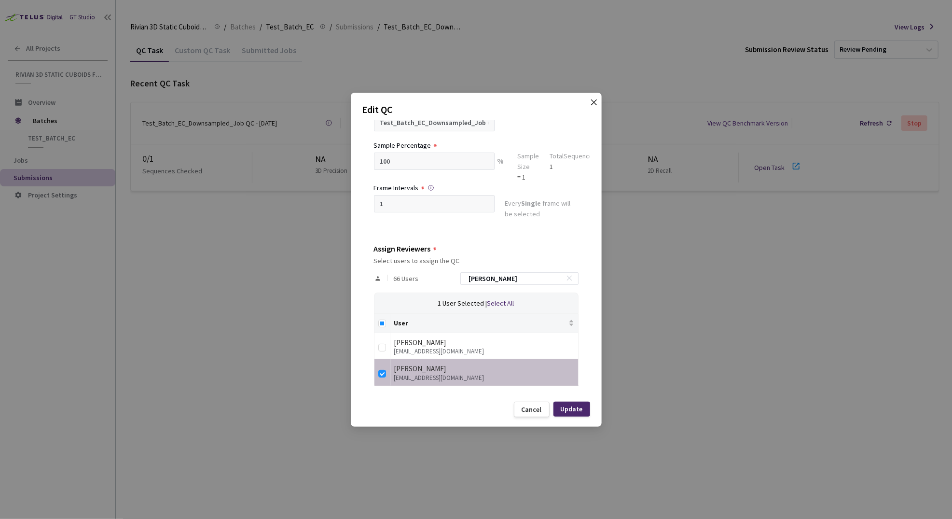
type input "ann"
click at [589, 100] on span "Close" at bounding box center [593, 111] width 27 height 27
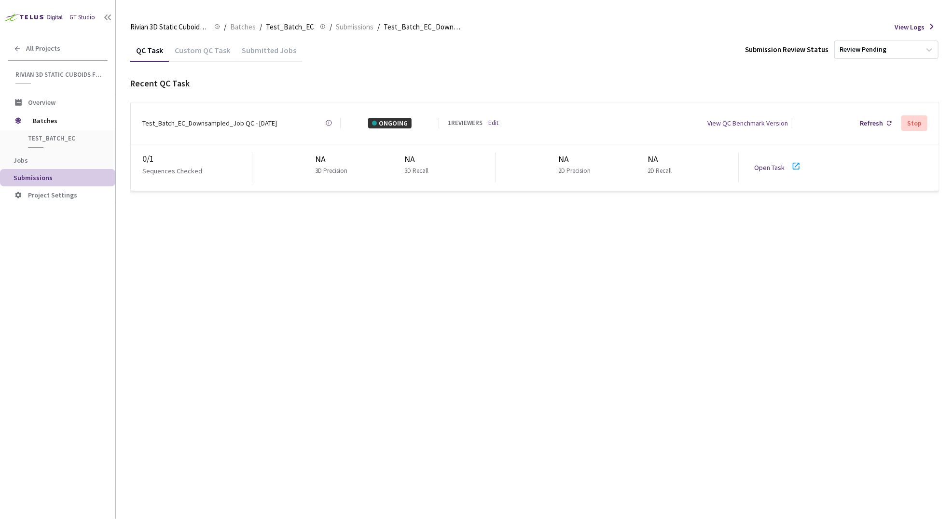
click at [623, 406] on div "QC Task Custom QC Task Submitted Jobs Submission Review Status Review Pending R…" at bounding box center [534, 279] width 809 height 480
click at [623, 315] on div "QC Task Custom QC Task Submitted Jobs Submission Review Status Review Pending R…" at bounding box center [534, 279] width 809 height 480
click at [623, 163] on link "Open Task" at bounding box center [769, 167] width 30 height 9
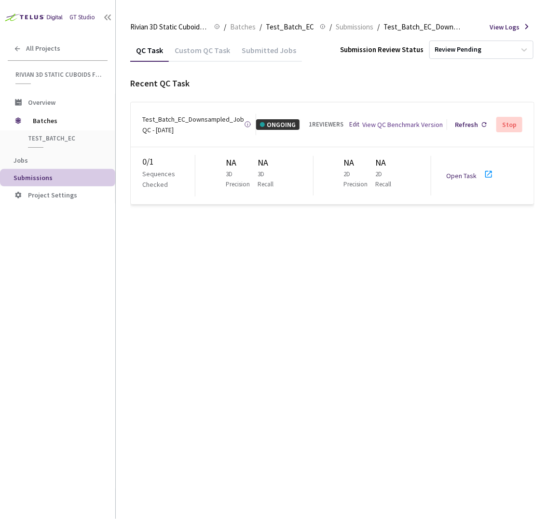
click at [398, 246] on div "QC Task Custom QC Task Submitted Jobs Submission Review Status Review Pending R…" at bounding box center [332, 279] width 404 height 480
click at [461, 171] on link "Open Task" at bounding box center [462, 175] width 30 height 9
click at [200, 296] on div "QC Task Custom QC Task Submitted Jobs Submission Review Status Review Pending R…" at bounding box center [332, 279] width 404 height 480
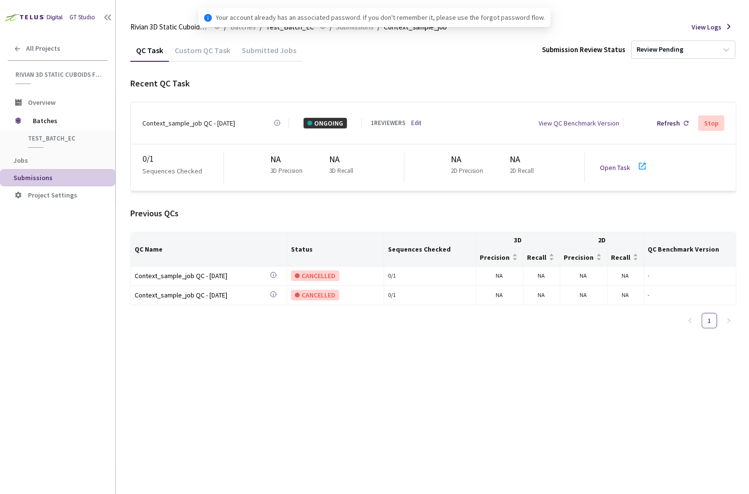
click at [622, 163] on link "Open Task" at bounding box center [615, 167] width 30 height 9
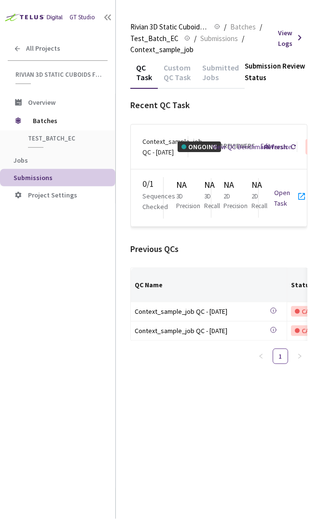
drag, startPoint x: 319, startPoint y: 67, endPoint x: 413, endPoint y: 66, distance: 94.1
click at [320, 66] on html "GT Studio All Projects Rivian 3D Static Cuboids fixed[2024-25] Rivian 3D Static…" at bounding box center [160, 259] width 320 height 519
